Goal: Information Seeking & Learning: Learn about a topic

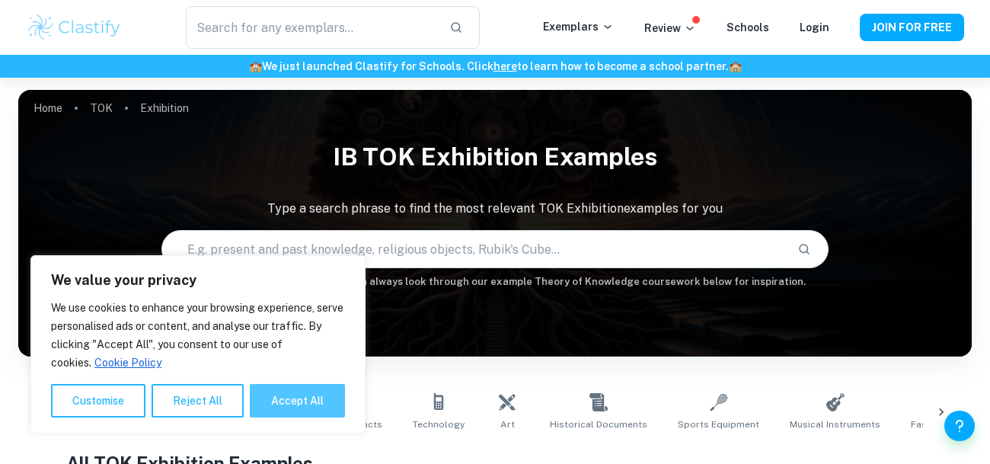
click at [322, 397] on button "Accept All" at bounding box center [297, 401] width 95 height 34
checkbox input "true"
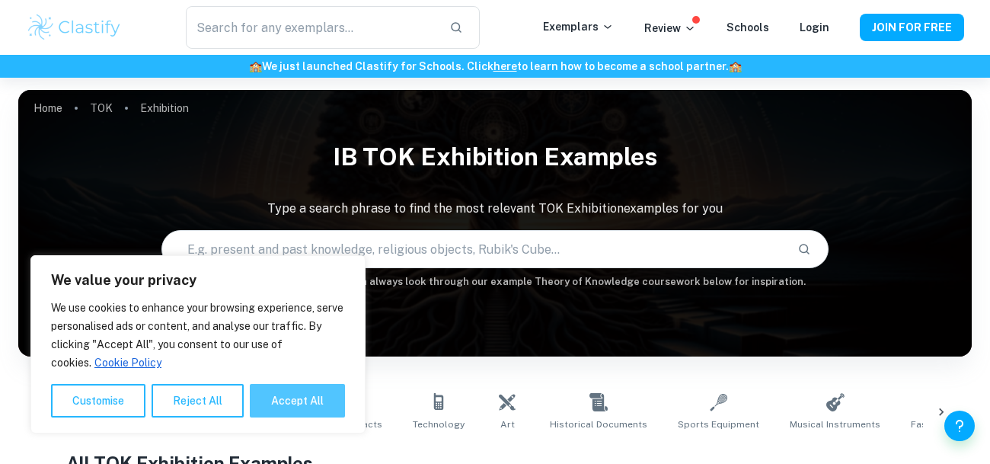
checkbox input "true"
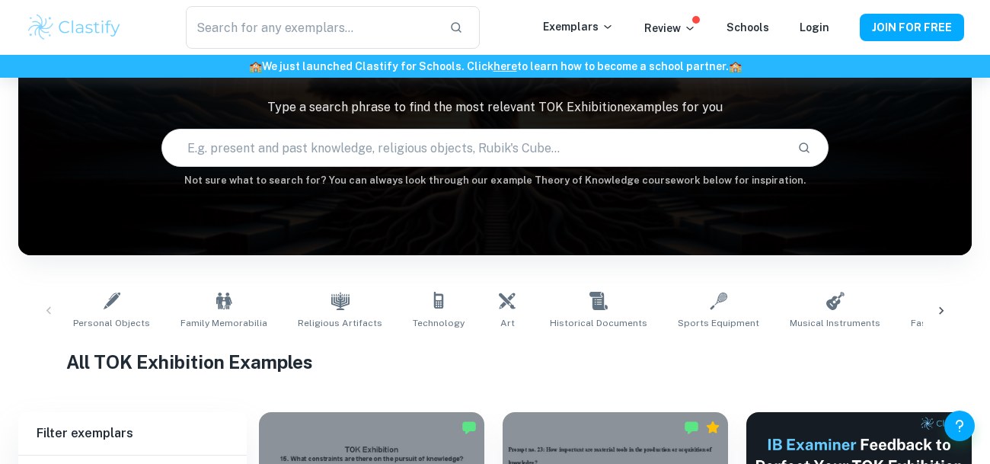
scroll to position [102, 0]
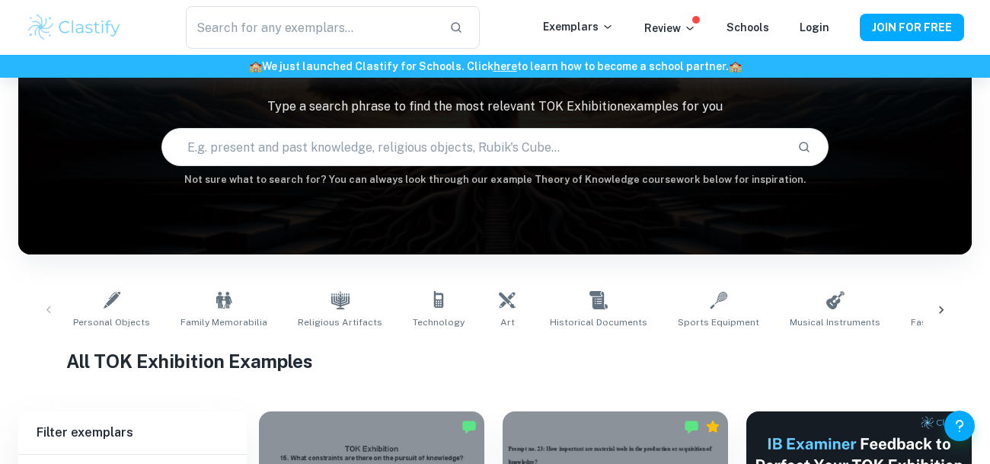
click at [489, 157] on input "text" at bounding box center [473, 147] width 623 height 43
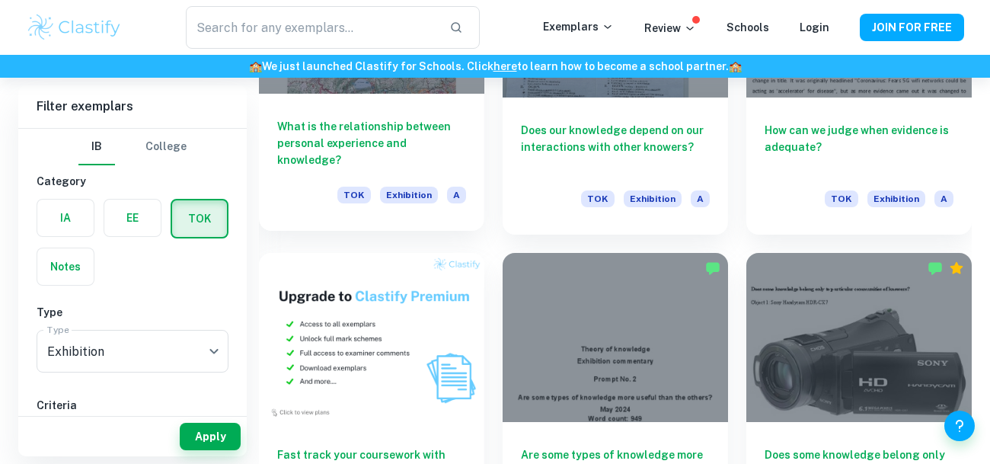
scroll to position [910, 0]
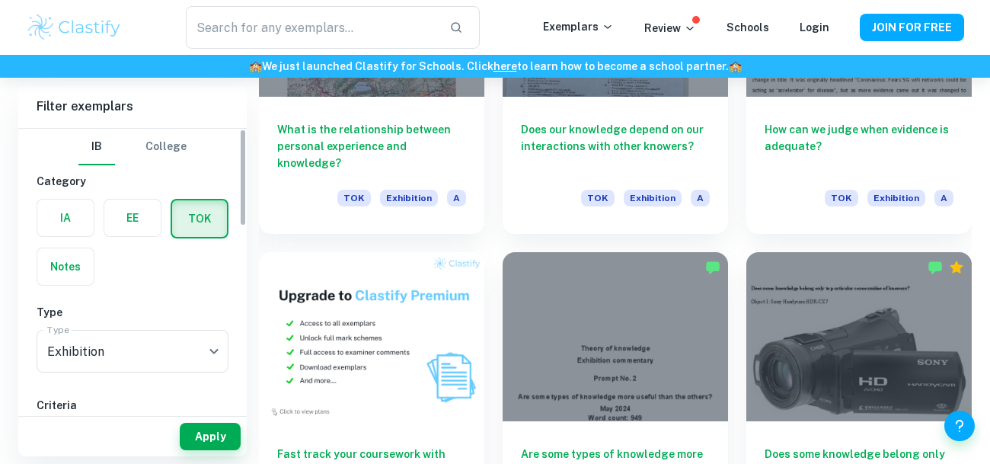
click at [152, 224] on label "button" at bounding box center [132, 217] width 56 height 37
click at [0, 0] on input "radio" at bounding box center [0, 0] width 0 height 0
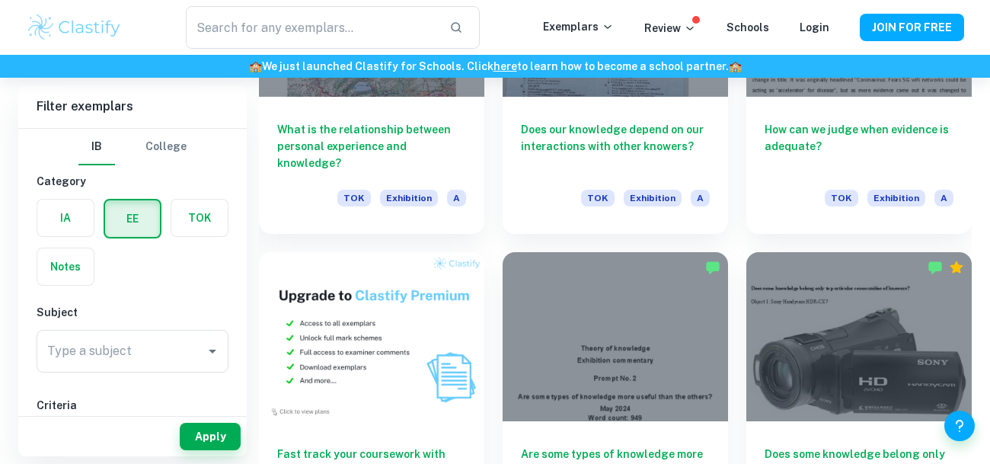
click at [210, 238] on div "IA EE TOK Notes" at bounding box center [127, 238] width 201 height 96
click at [191, 226] on label "button" at bounding box center [199, 217] width 56 height 37
click at [0, 0] on input "radio" at bounding box center [0, 0] width 0 height 0
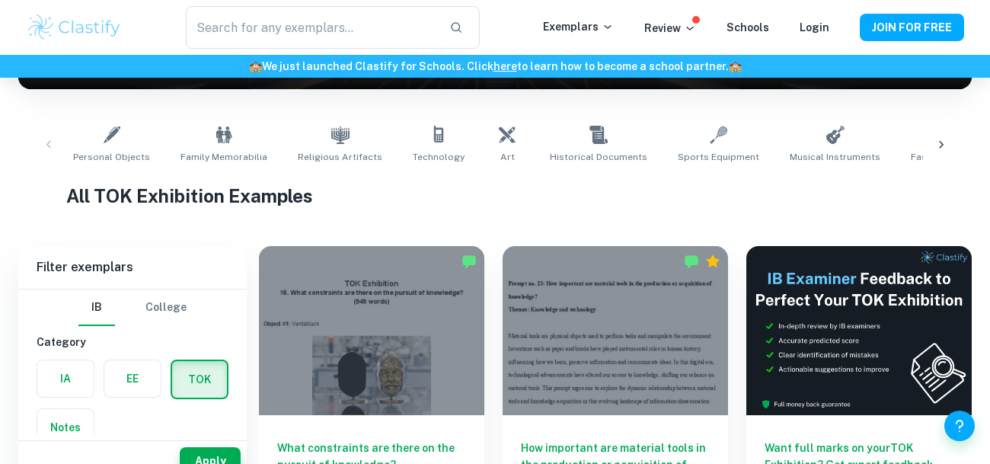
scroll to position [293, 0]
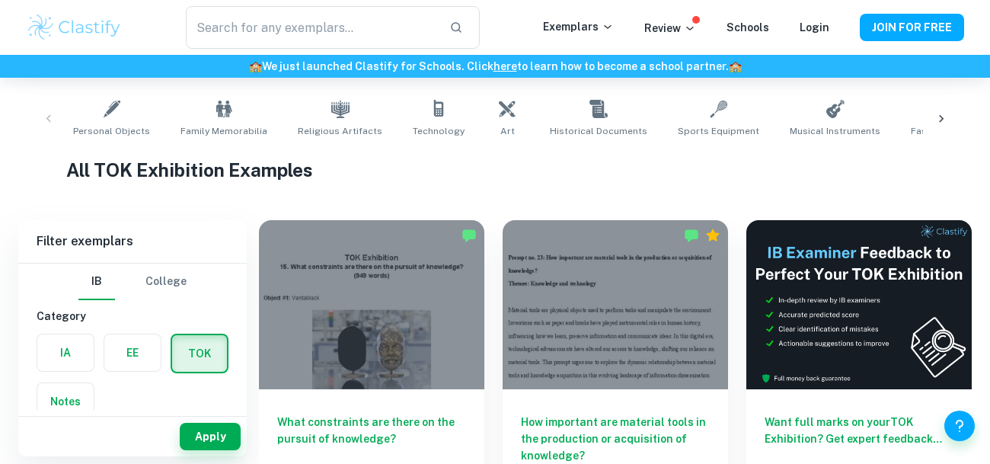
click at [72, 345] on label "button" at bounding box center [65, 352] width 56 height 37
click at [0, 0] on input "radio" at bounding box center [0, 0] width 0 height 0
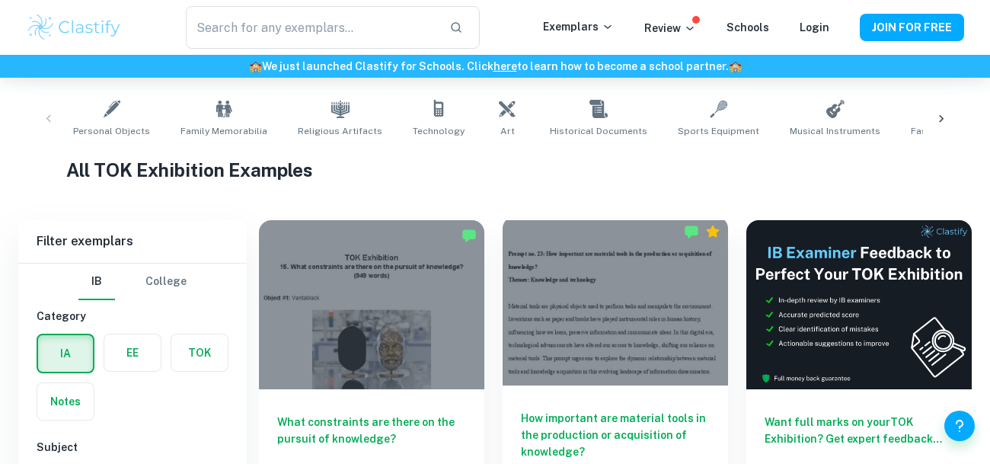
scroll to position [362, 0]
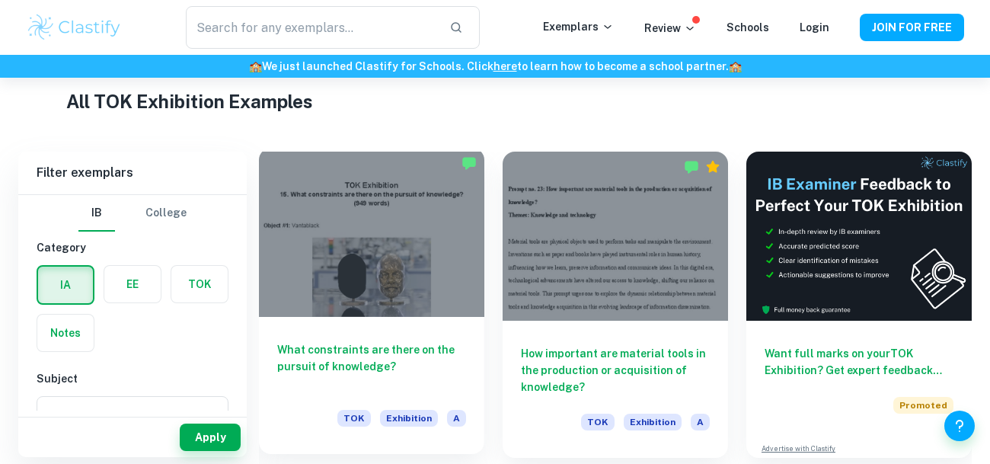
click at [349, 344] on h6 "What constraints are there on the pursuit of knowledge?" at bounding box center [371, 366] width 189 height 50
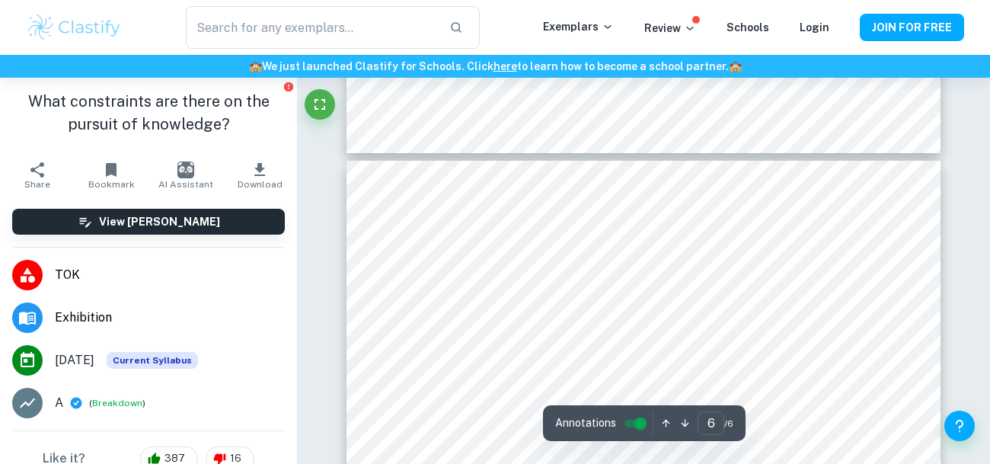
type input "5"
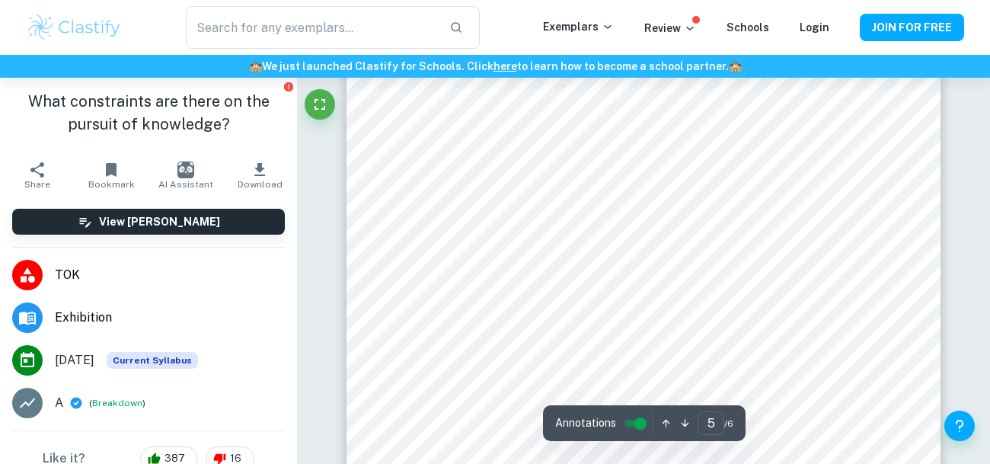
scroll to position [3501, 0]
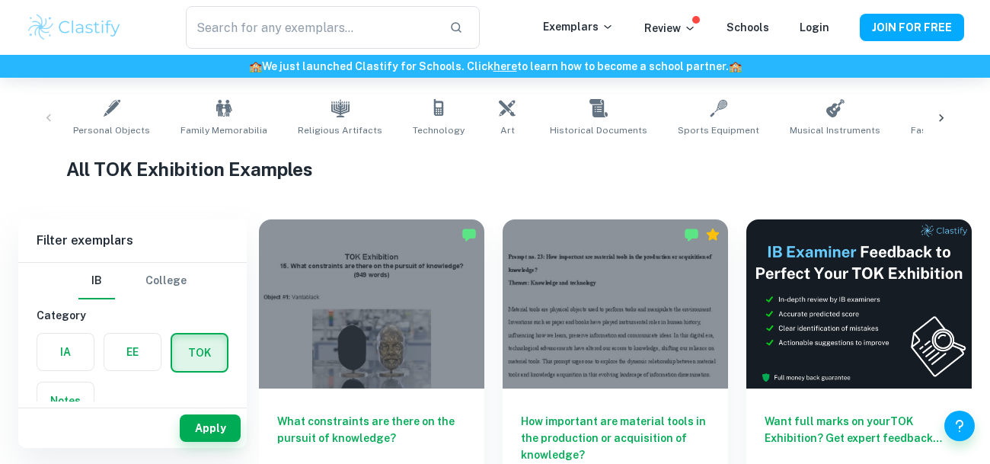
scroll to position [271, 0]
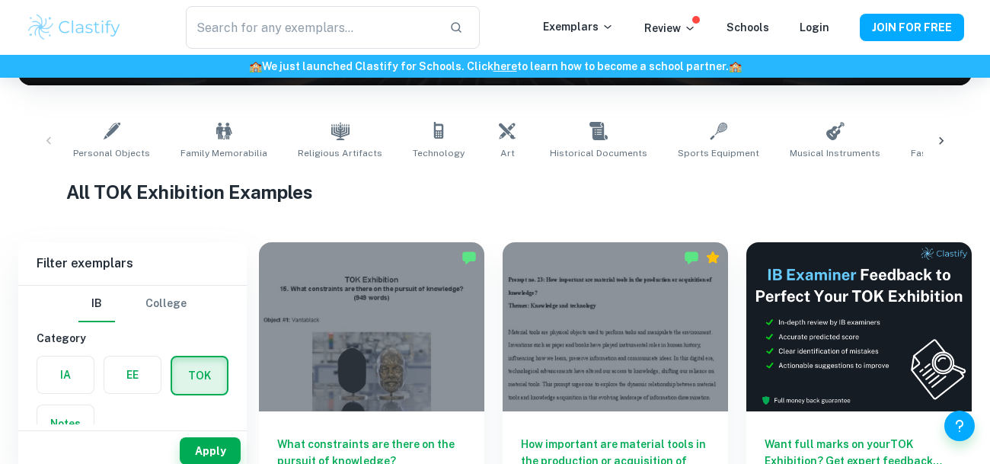
click at [155, 306] on button "College" at bounding box center [165, 304] width 41 height 37
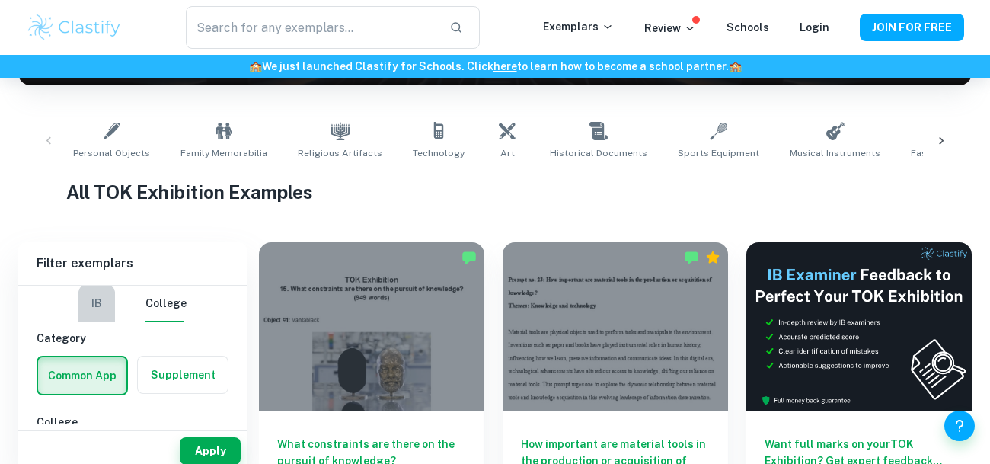
click at [97, 298] on button "IB" at bounding box center [96, 304] width 37 height 37
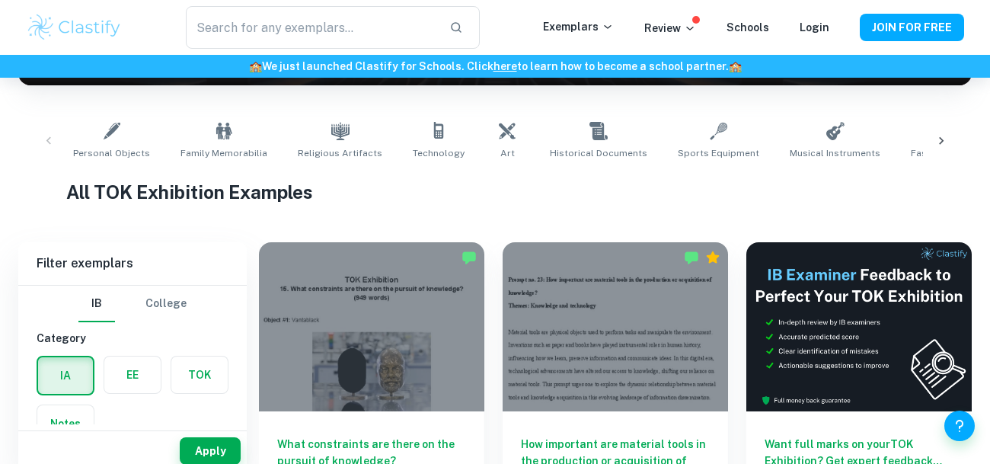
click at [206, 369] on label "button" at bounding box center [199, 374] width 56 height 37
click at [0, 0] on input "radio" at bounding box center [0, 0] width 0 height 0
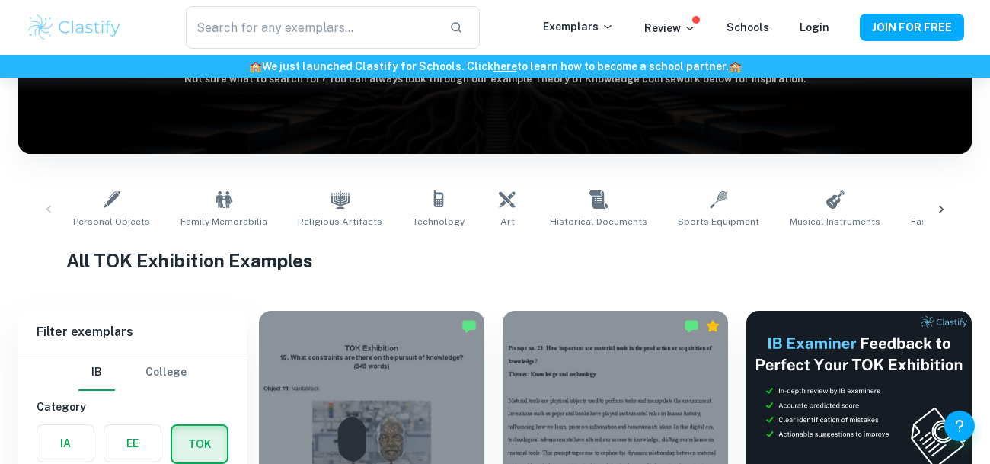
scroll to position [0, 0]
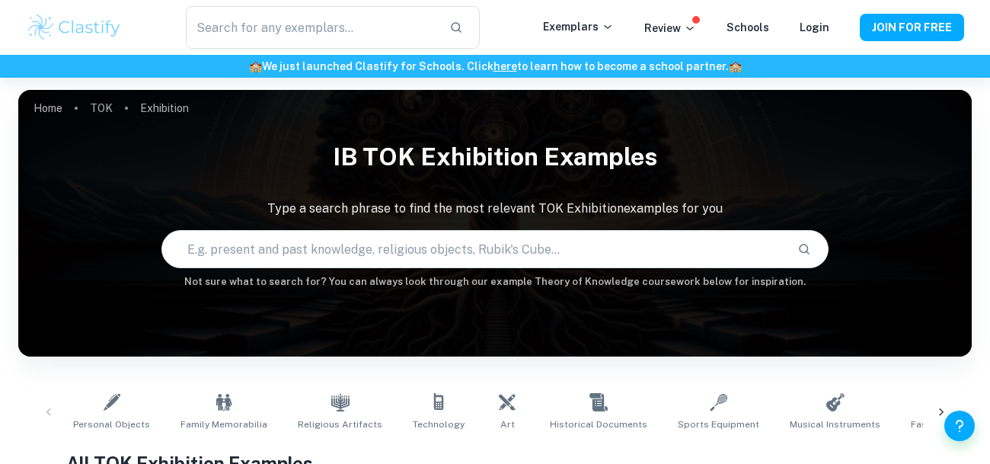
click at [340, 253] on input "text" at bounding box center [473, 249] width 623 height 43
click at [340, 253] on input "pr" at bounding box center [456, 249] width 588 height 43
type input "p"
type input "past knowledge objects"
type input "Exhibition"
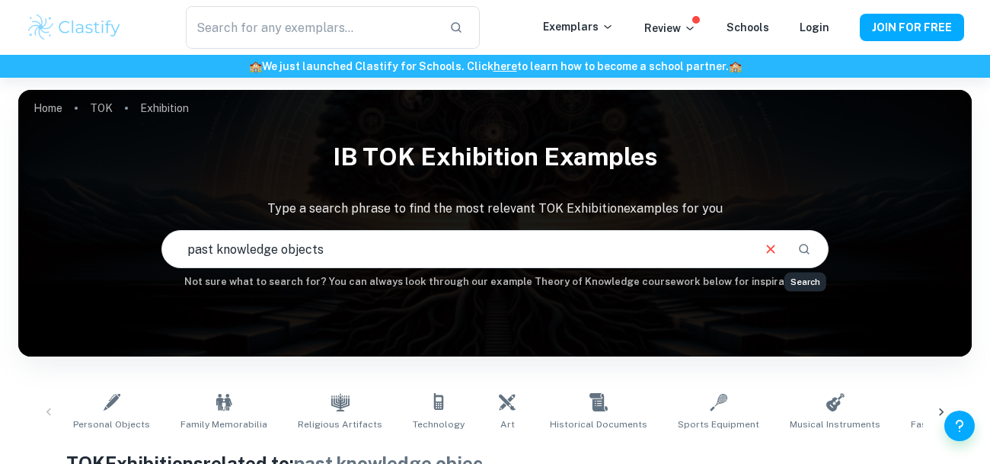
click at [819, 245] on div "past knowledge objects ​" at bounding box center [494, 249] width 665 height 37
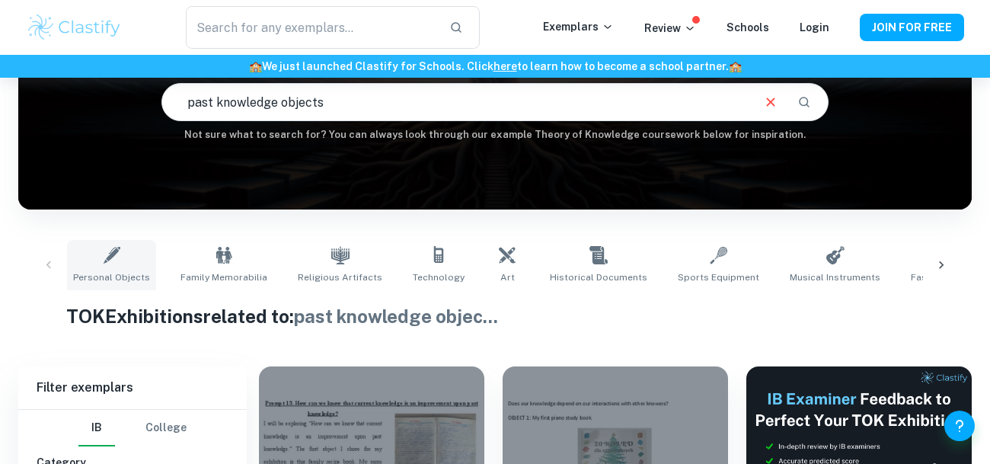
click at [125, 260] on link "Personal Objects" at bounding box center [111, 265] width 89 height 50
type input "Personal Objects"
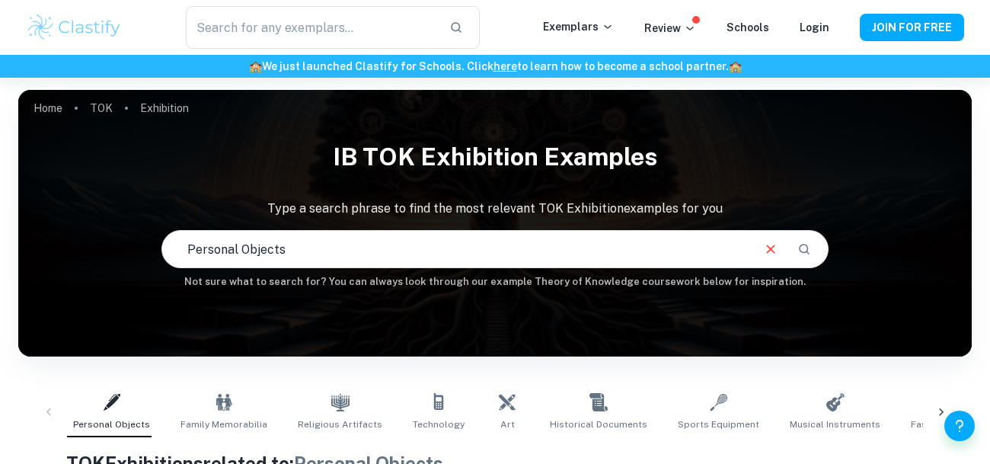
scroll to position [277, 0]
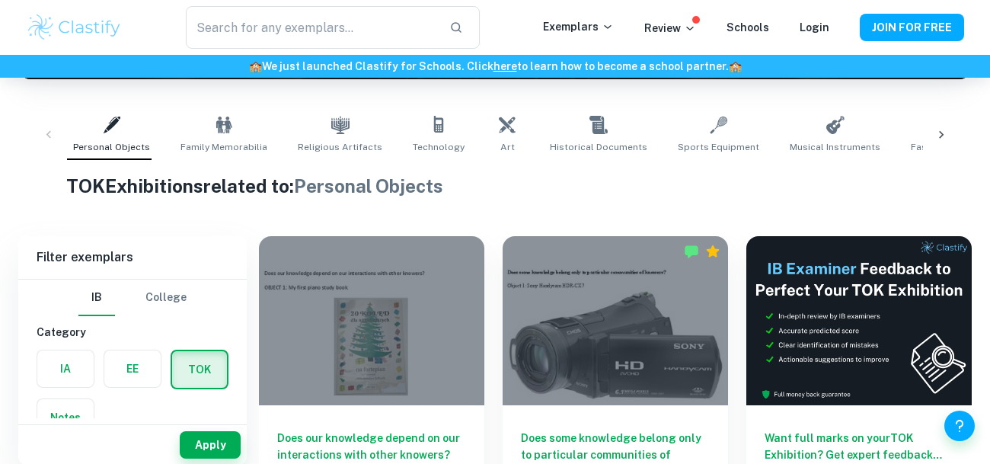
click at [937, 142] on div at bounding box center [941, 135] width 37 height 50
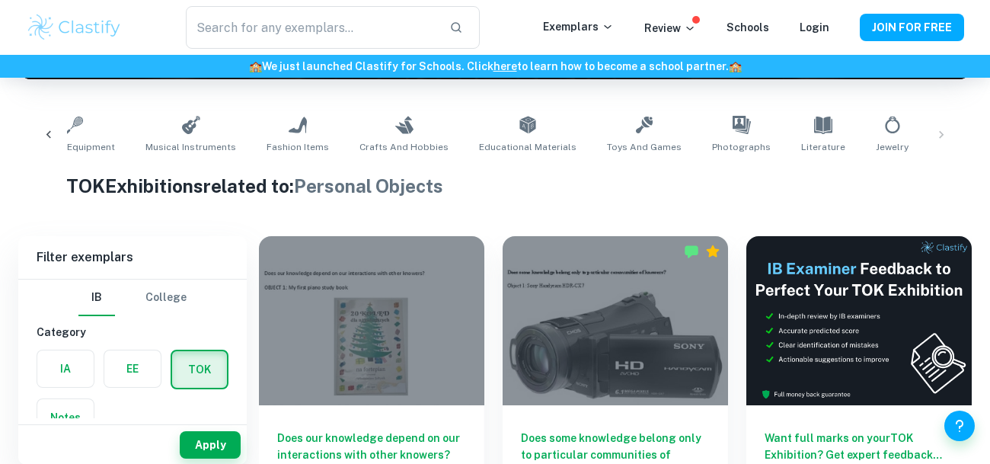
click at [944, 126] on div "Personal Objects Family Memorabilia Religious Artifacts Technology Art Historic…" at bounding box center [494, 135] width 929 height 50
